Goal: Task Accomplishment & Management: Manage account settings

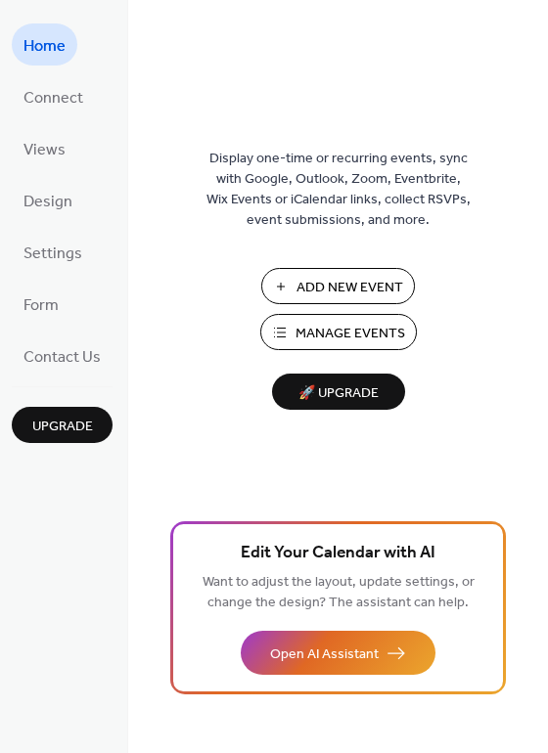
click at [344, 332] on span "Manage Events" at bounding box center [350, 334] width 110 height 21
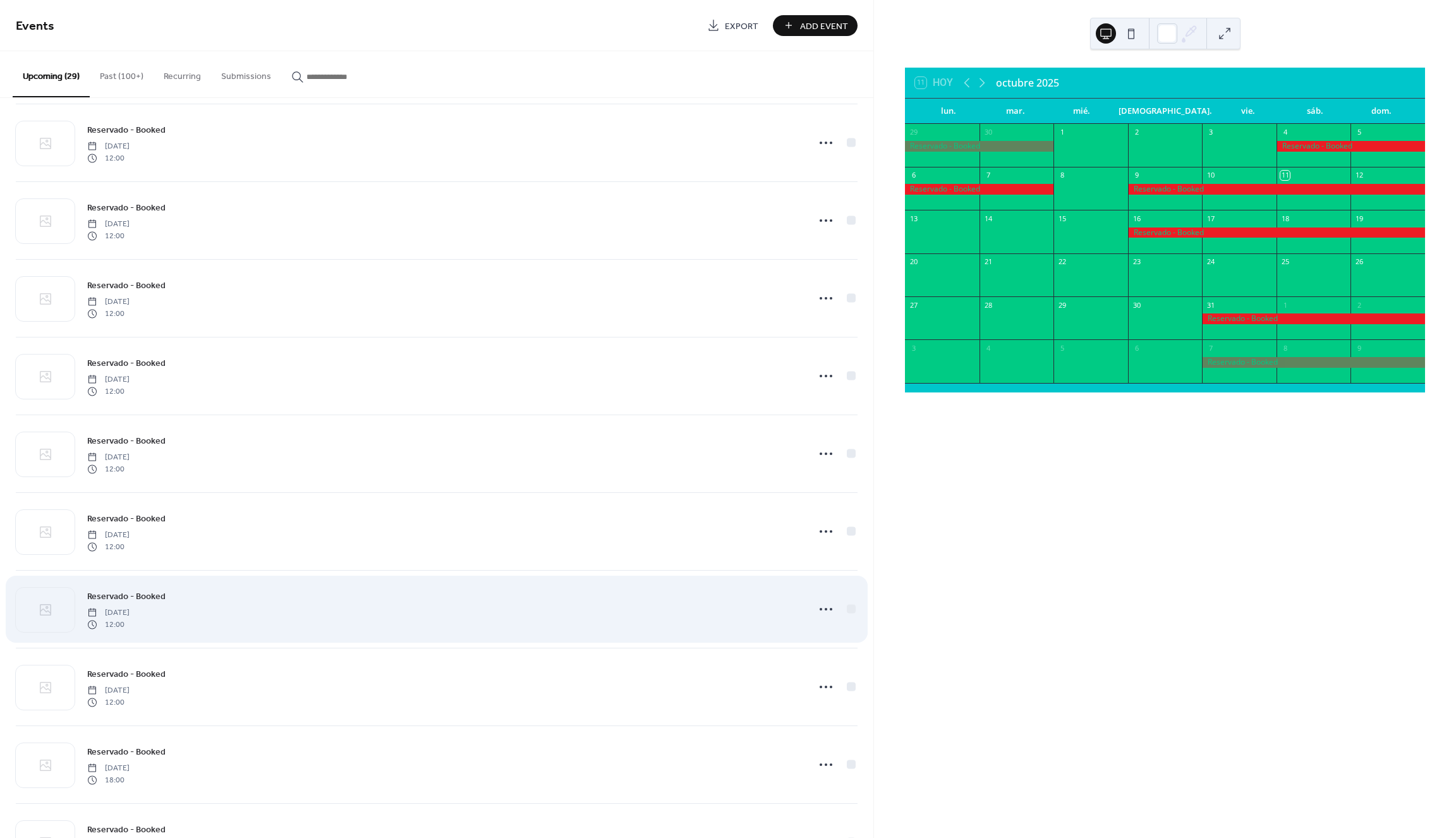
scroll to position [632, 0]
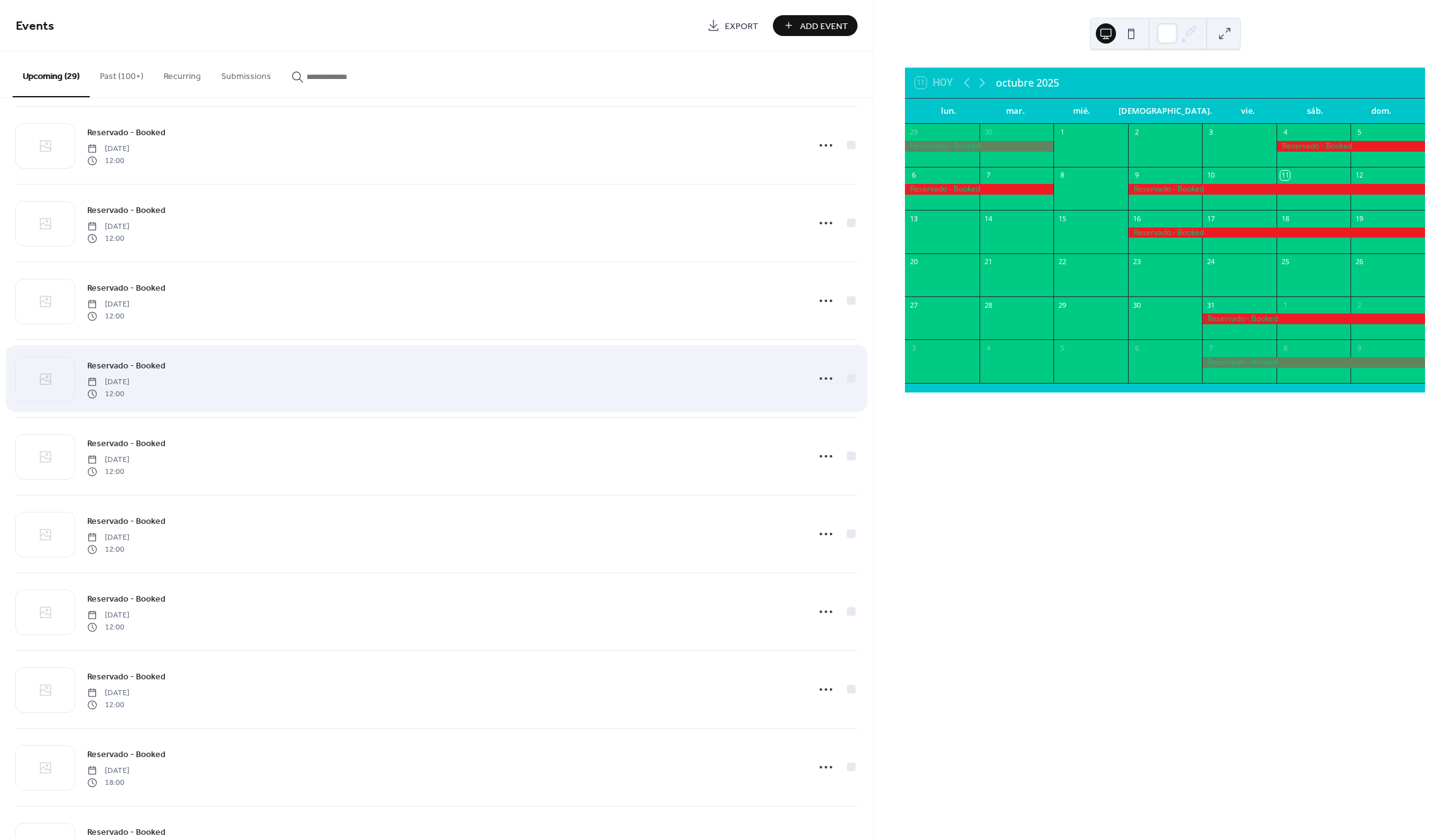
click at [200, 386] on div "Reservado - Booked [DATE] 12:00" at bounding box center [444, 379] width 714 height 41
click at [826, 377] on icon at bounding box center [826, 378] width 20 height 20
